Goal: Information Seeking & Learning: Learn about a topic

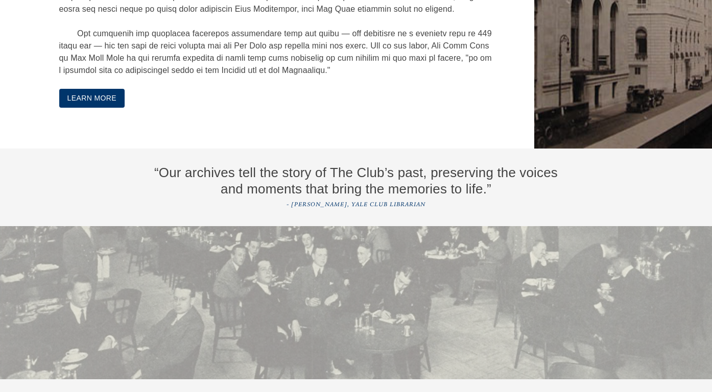
scroll to position [2013, 0]
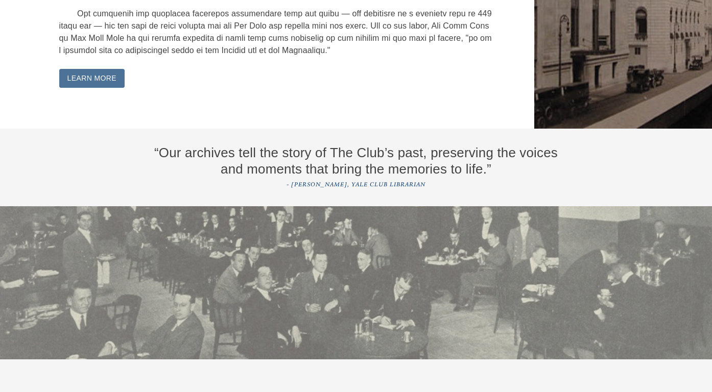
click at [95, 88] on button "Learn More" at bounding box center [92, 78] width 66 height 19
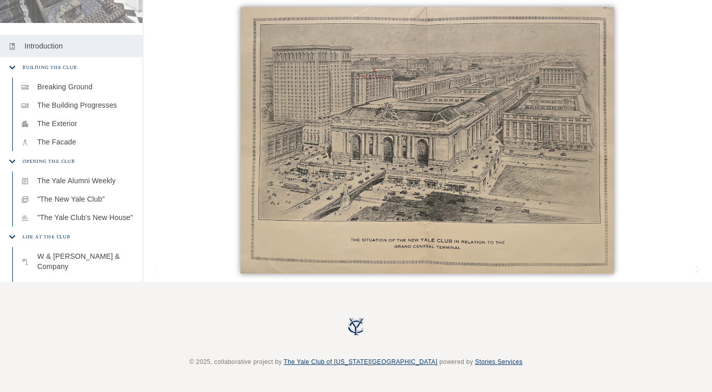
scroll to position [195, 0]
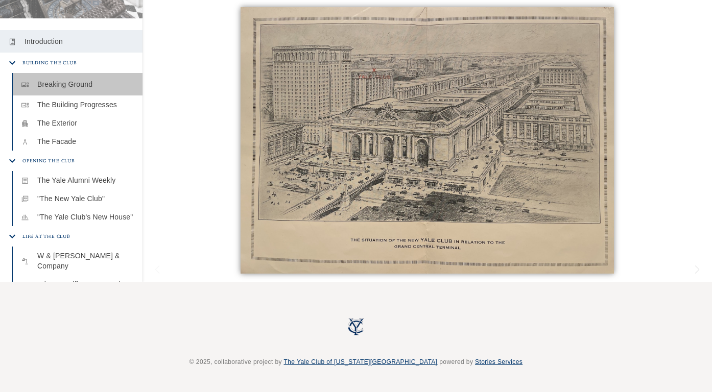
click at [91, 79] on p "Breaking Ground" at bounding box center [85, 84] width 97 height 10
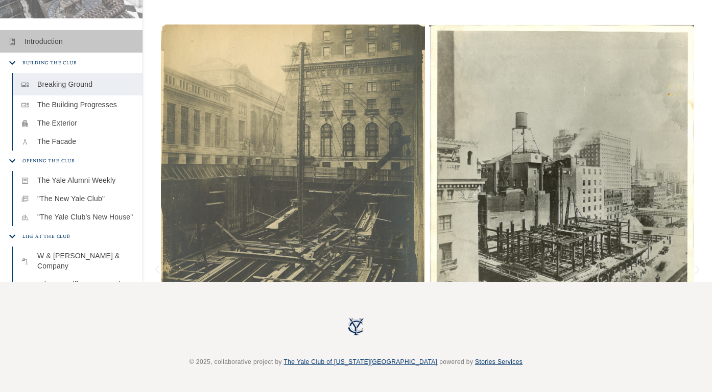
click at [50, 42] on p "Introduction" at bounding box center [80, 41] width 110 height 10
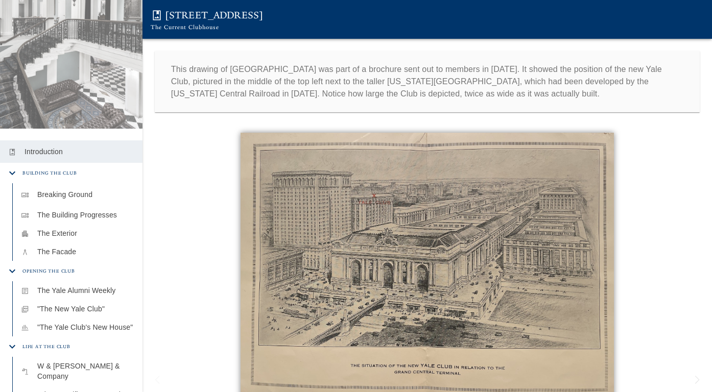
click at [74, 193] on p "Breaking Ground" at bounding box center [85, 194] width 97 height 10
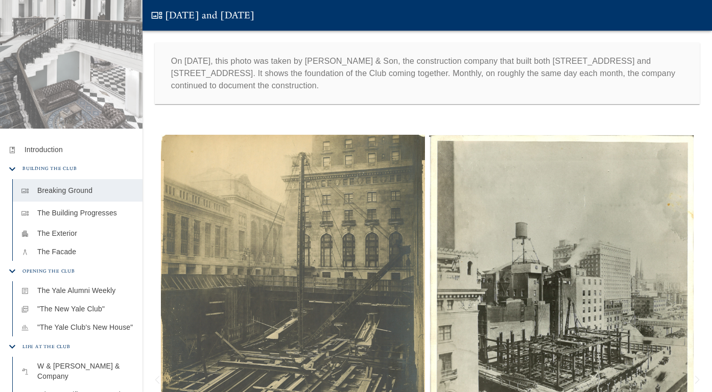
click at [73, 215] on p "The Building Progresses" at bounding box center [85, 213] width 97 height 10
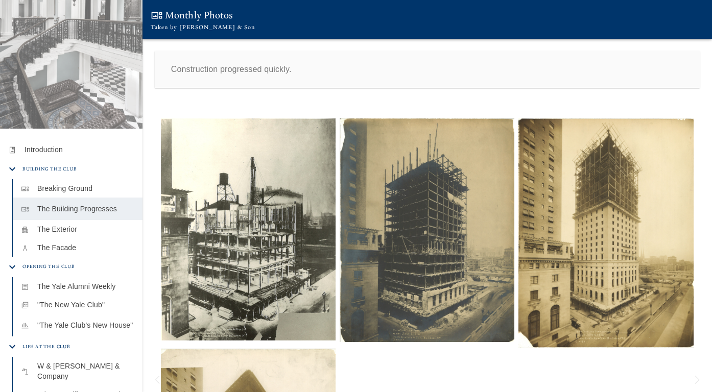
scroll to position [110, 0]
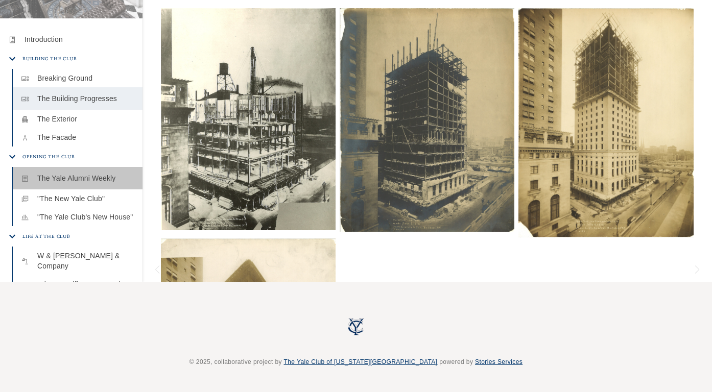
click at [81, 176] on p "The Yale Alumni Weekly" at bounding box center [85, 178] width 97 height 10
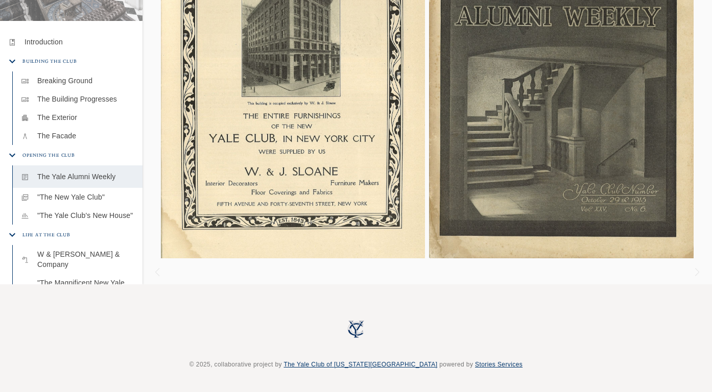
scroll to position [110, 0]
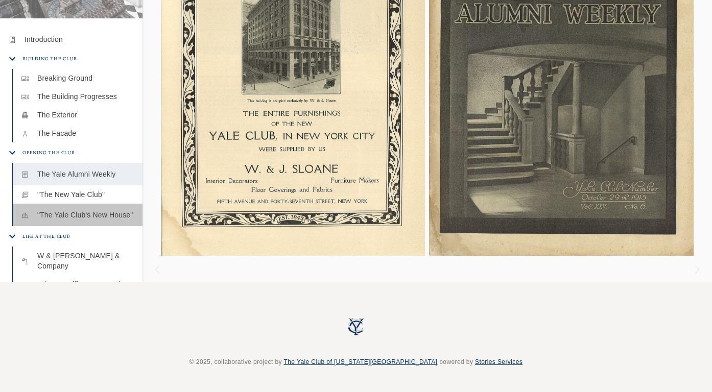
click at [113, 215] on p ""The Yale Club's New House"" at bounding box center [85, 215] width 97 height 10
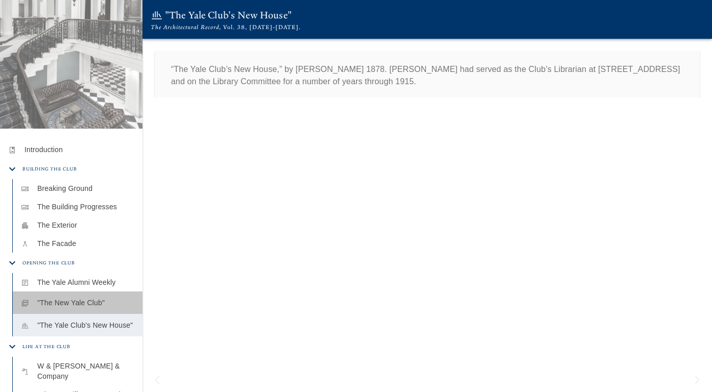
click at [80, 302] on p ""The New Yale Club"" at bounding box center [85, 303] width 97 height 10
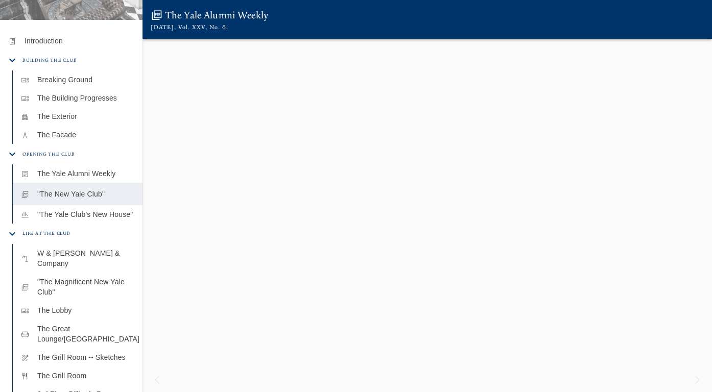
scroll to position [305, 0]
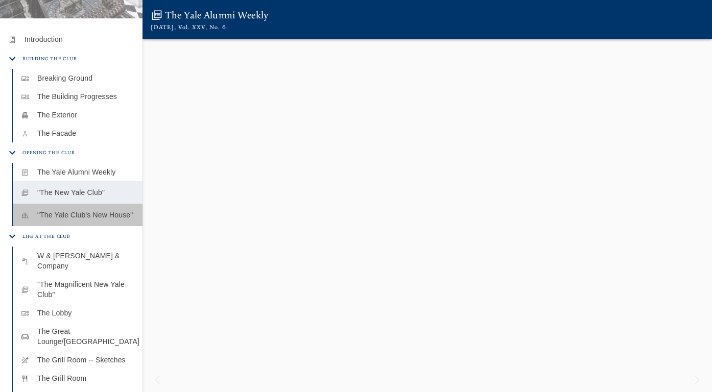
click at [104, 212] on p ""The Yale Club's New House"" at bounding box center [85, 215] width 97 height 10
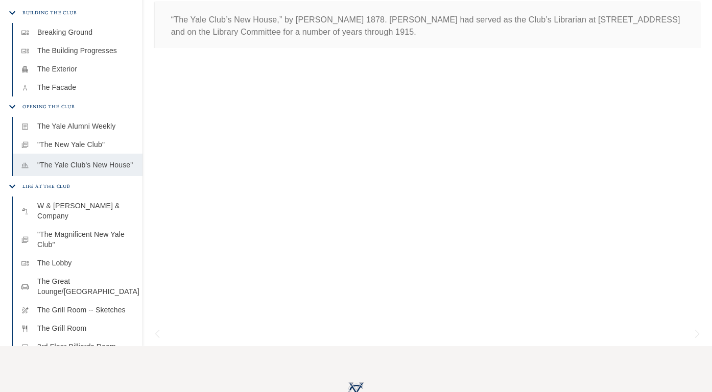
scroll to position [81, 0]
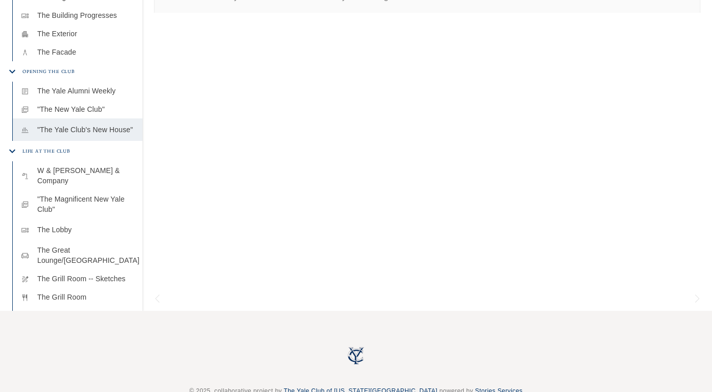
click at [64, 225] on p "The Lobby" at bounding box center [85, 230] width 97 height 10
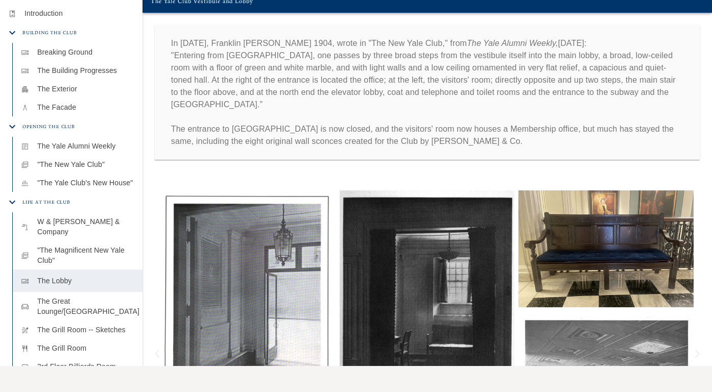
scroll to position [1, 0]
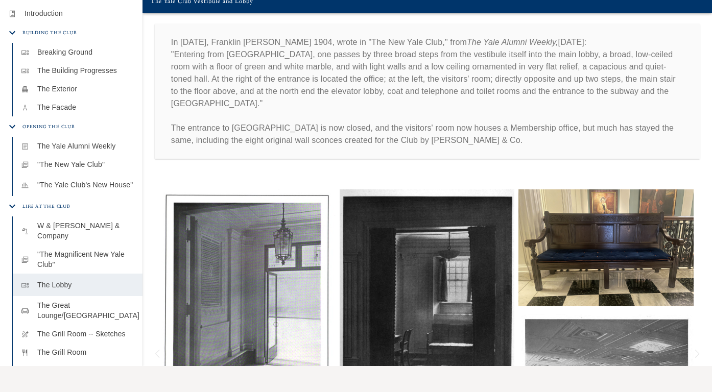
click at [96, 186] on p ""The Yale Club's New House"" at bounding box center [85, 185] width 97 height 10
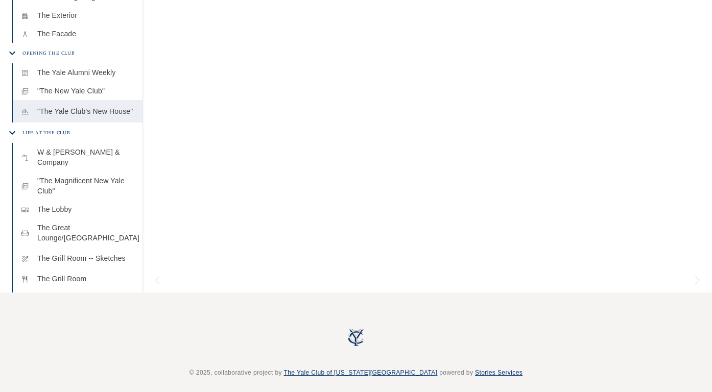
scroll to position [110, 0]
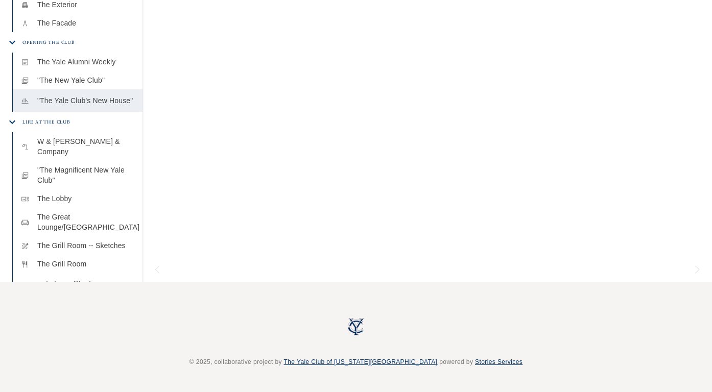
click at [77, 279] on p "3rd Floor Billiards Room" at bounding box center [85, 284] width 97 height 10
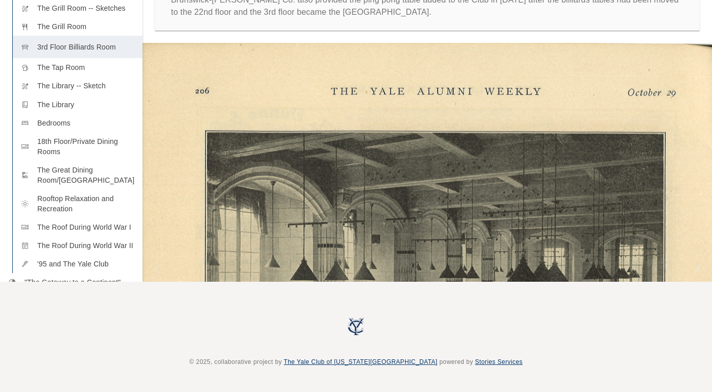
scroll to position [511, 0]
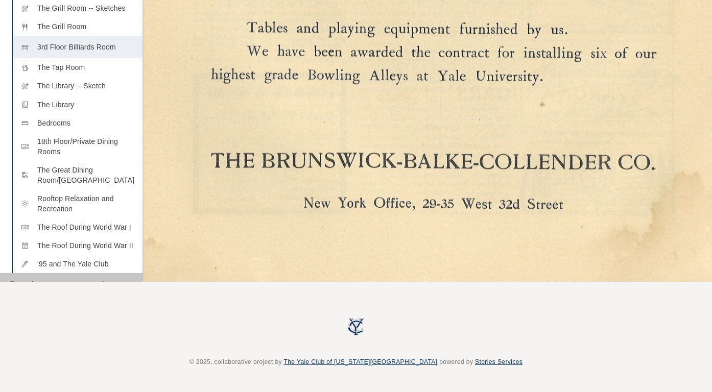
click at [84, 279] on p ""The Gateway to a Continent"" at bounding box center [80, 284] width 110 height 10
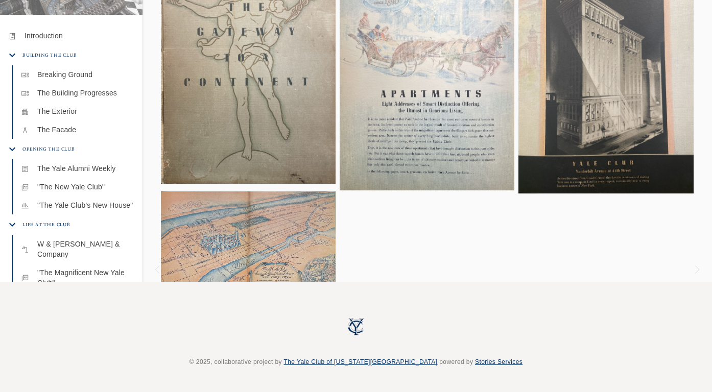
scroll to position [193, 0]
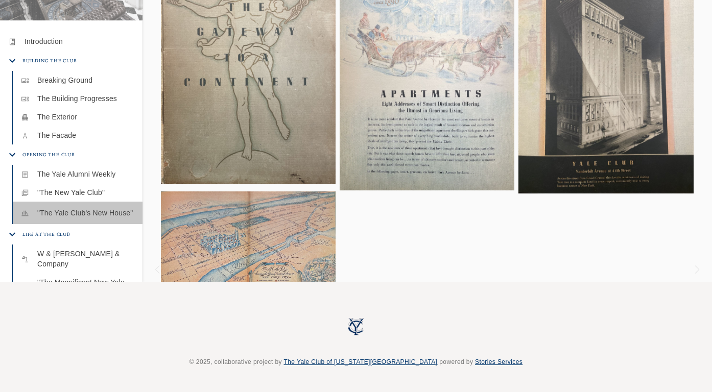
click at [81, 212] on p ""The Yale Club's New House"" at bounding box center [85, 213] width 97 height 10
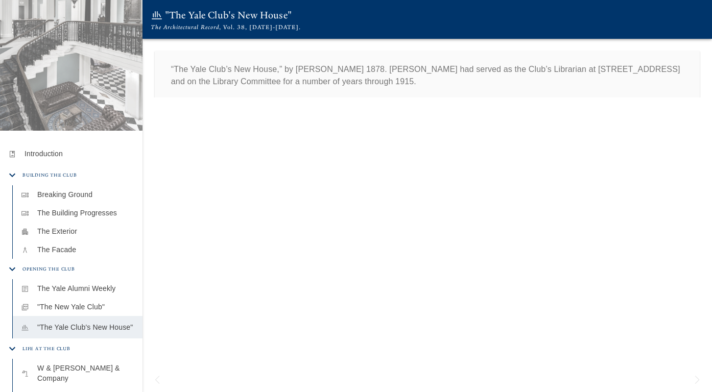
click at [39, 152] on p "Introduction" at bounding box center [80, 154] width 110 height 10
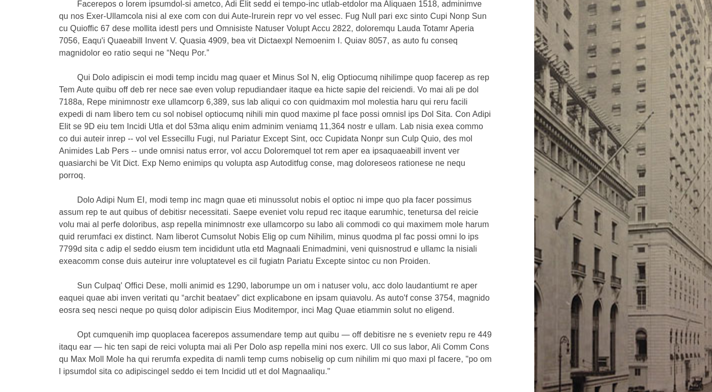
scroll to position [1715, 0]
